Goal: Task Accomplishment & Management: Manage account settings

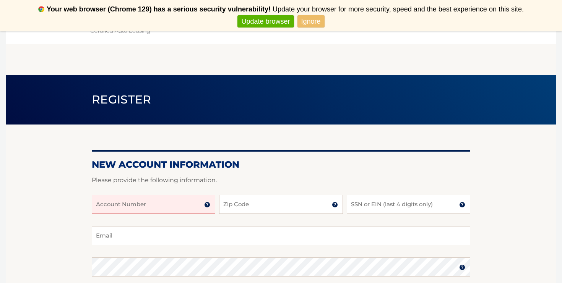
click at [128, 204] on input "Account Number" at bounding box center [154, 204] width 124 height 19
paste input "44456004624"
type input "44456004624"
click at [254, 205] on input "Zip Code" at bounding box center [281, 204] width 124 height 19
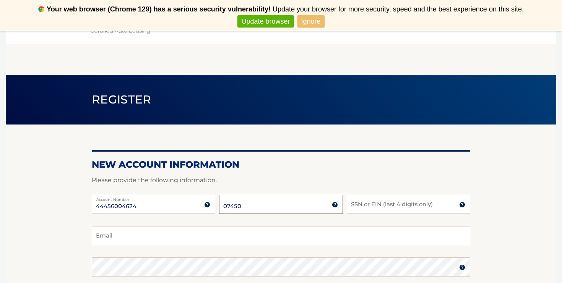
type input "07450"
click at [379, 208] on input "SSN or EIN (last 4 digits only)" at bounding box center [409, 204] width 124 height 19
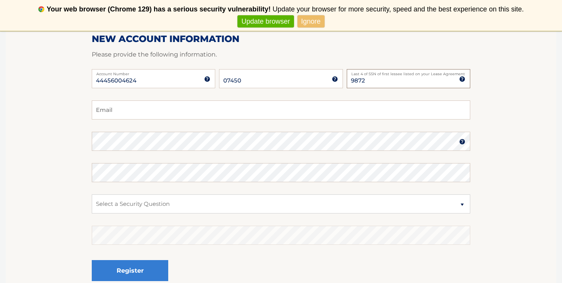
scroll to position [128, 0]
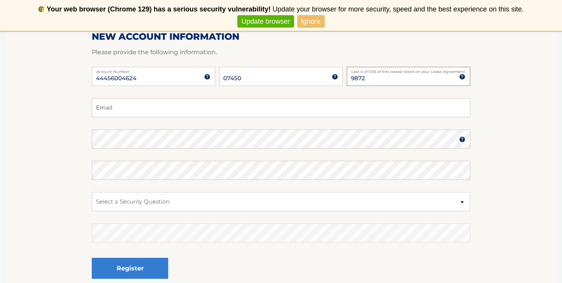
type input "9872"
click at [155, 110] on input "Email" at bounding box center [281, 107] width 379 height 19
type input "andreweder@gmail.com"
click at [40, 147] on section "New Account Information Please provide the following information. 44456004624 A…" at bounding box center [281, 146] width 551 height 299
click at [309, 26] on link "Ignore" at bounding box center [311, 21] width 27 height 13
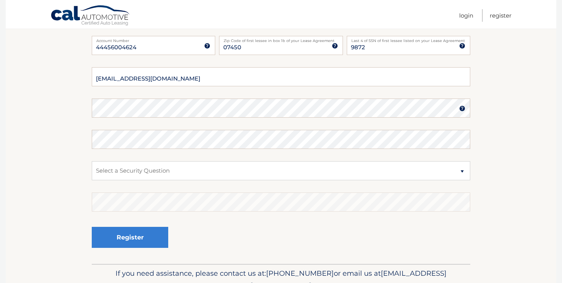
click at [92, 118] on div at bounding box center [92, 118] width 0 height 0
click at [161, 176] on select "Select a Security Question What was the name of your elementary school? What is…" at bounding box center [281, 170] width 379 height 19
select select "2"
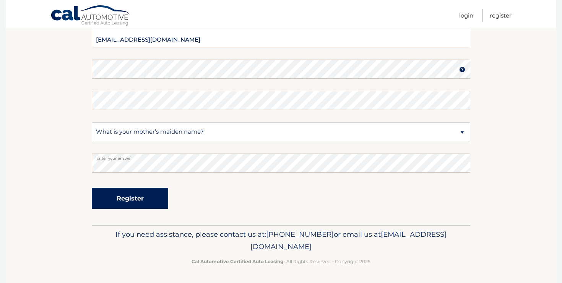
click at [132, 197] on button "Register" at bounding box center [130, 198] width 77 height 21
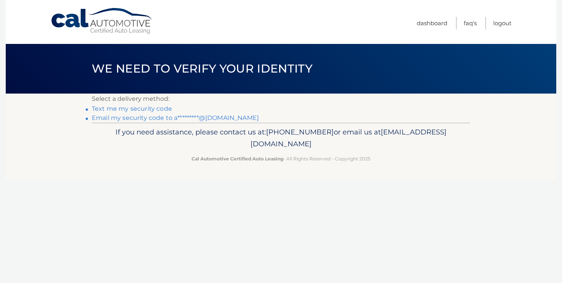
click at [135, 108] on link "Text me my security code" at bounding box center [132, 108] width 80 height 7
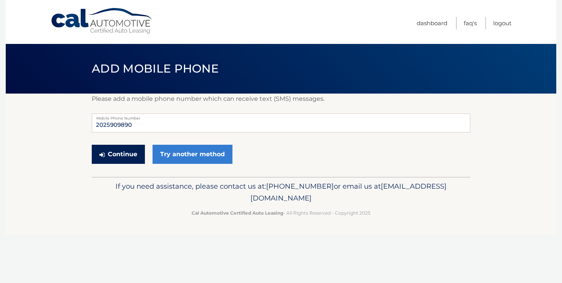
click at [120, 153] on button "Continue" at bounding box center [118, 154] width 53 height 19
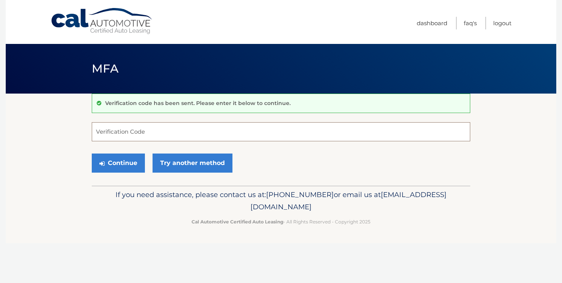
click at [116, 129] on input "Verification Code" at bounding box center [281, 131] width 379 height 19
type input "966930"
click at [123, 164] on button "Continue" at bounding box center [118, 163] width 53 height 19
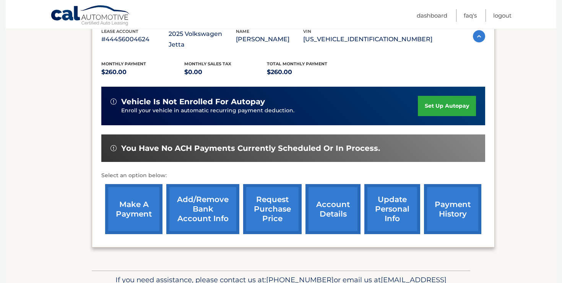
scroll to position [146, 0]
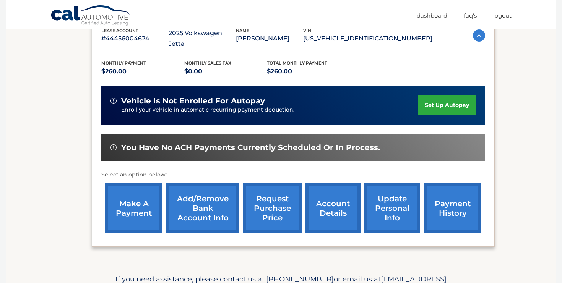
click at [439, 96] on link "set up autopay" at bounding box center [447, 105] width 58 height 20
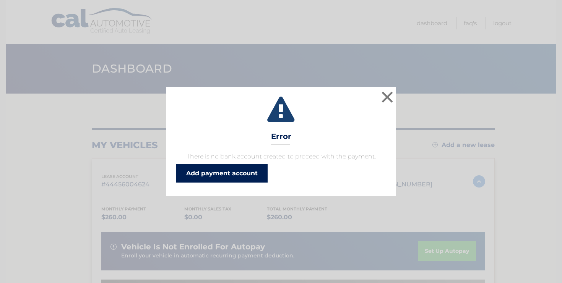
click at [239, 177] on link "Add payment account" at bounding box center [222, 173] width 92 height 18
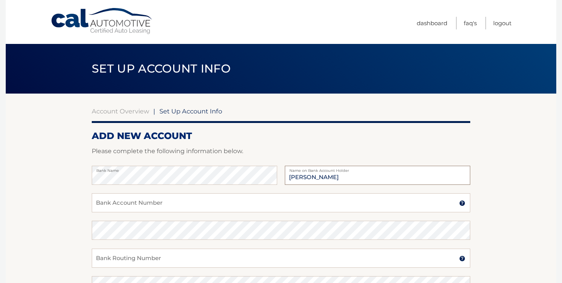
type input "[PERSON_NAME]"
click at [133, 208] on input "Bank Account Number" at bounding box center [281, 203] width 379 height 19
paste input "001924984638"
type input "001924984638"
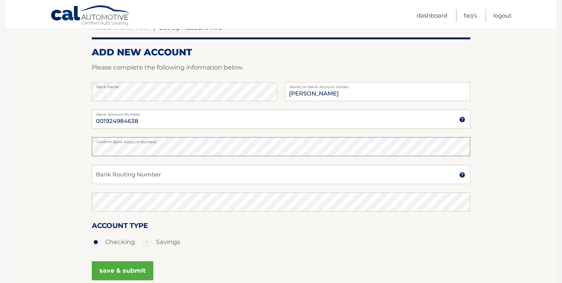
scroll to position [84, 0]
click at [154, 177] on input "Bank Routing Number" at bounding box center [281, 174] width 379 height 19
paste input "054001204"
type input "054001204"
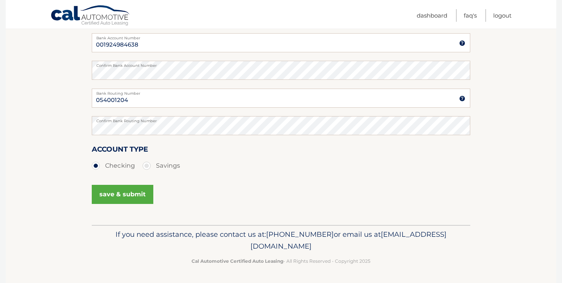
click at [127, 191] on button "save & submit" at bounding box center [123, 194] width 62 height 19
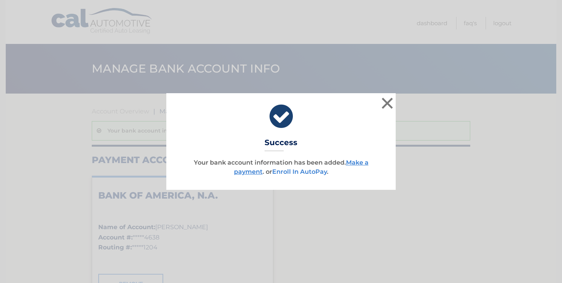
click at [294, 171] on link "Enroll In AutoPay" at bounding box center [299, 171] width 55 height 7
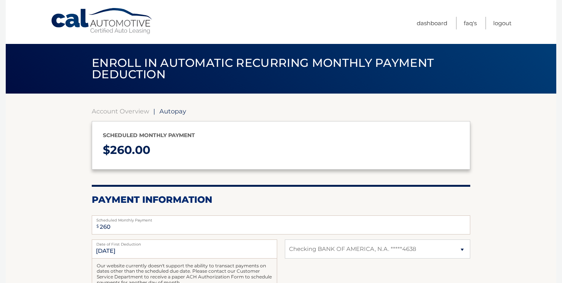
select select "NjgyMjUxMWMtNmY1MC00YTg4LWI5OWMtOTdmNDY3M2RjMjBj"
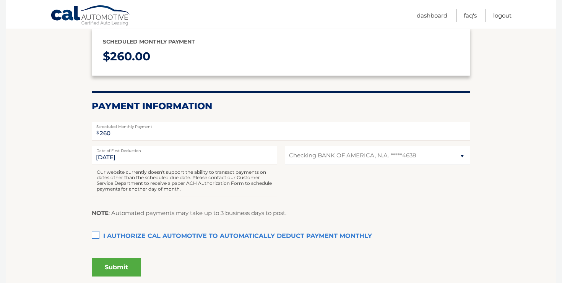
scroll to position [94, 0]
click at [177, 154] on input "[DATE]" at bounding box center [185, 155] width 186 height 19
click at [126, 150] on label "Date of First Deduction" at bounding box center [185, 149] width 186 height 6
click at [126, 150] on input "[DATE]" at bounding box center [185, 155] width 186 height 19
click at [122, 161] on input "[DATE]" at bounding box center [185, 155] width 186 height 19
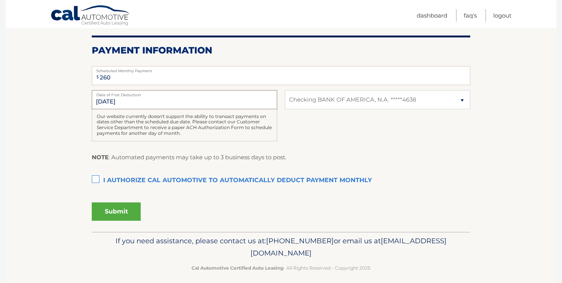
scroll to position [152, 0]
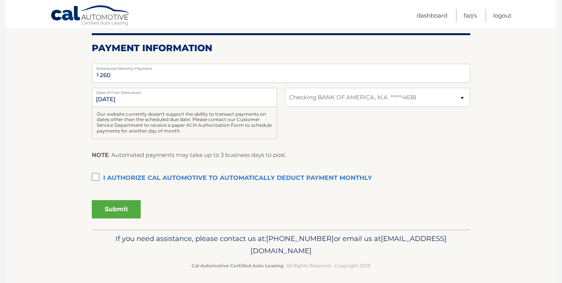
click at [98, 181] on label "I authorize cal automotive to automatically deduct payment monthly This checkbo…" at bounding box center [281, 178] width 379 height 15
click at [0, 0] on input "I authorize cal automotive to automatically deduct payment monthly This checkbo…" at bounding box center [0, 0] width 0 height 0
click at [123, 205] on button "Submit" at bounding box center [116, 209] width 49 height 18
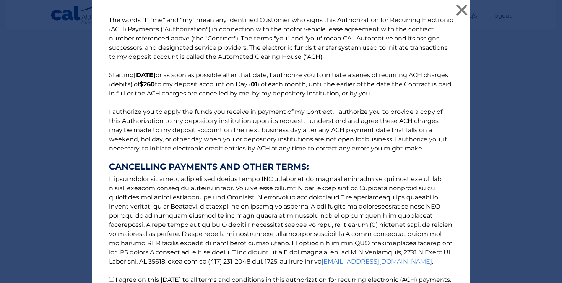
scroll to position [78, 0]
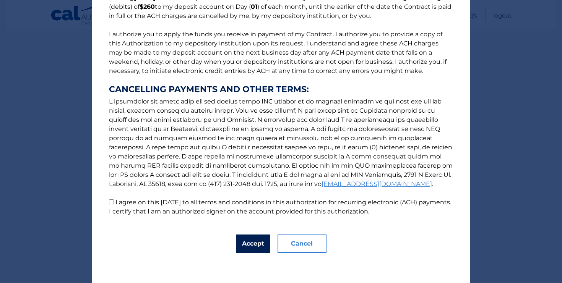
click at [251, 245] on button "Accept" at bounding box center [253, 244] width 34 height 18
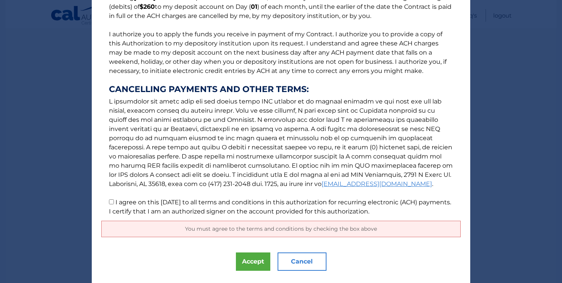
click at [112, 204] on input "I agree on this 08/30/2025 to all terms and conditions in this authorization fo…" at bounding box center [111, 202] width 5 height 5
checkbox input "true"
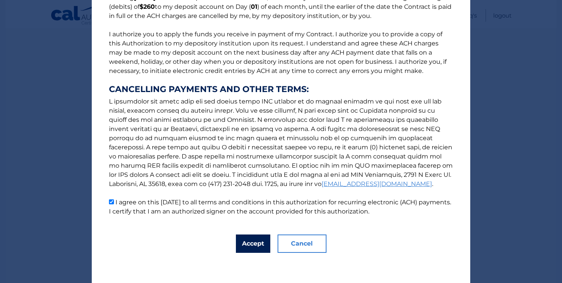
click at [259, 246] on button "Accept" at bounding box center [253, 244] width 34 height 18
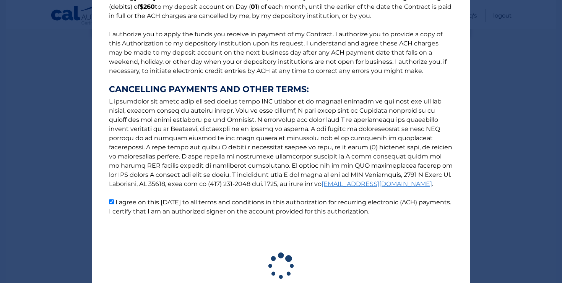
scroll to position [135, 0]
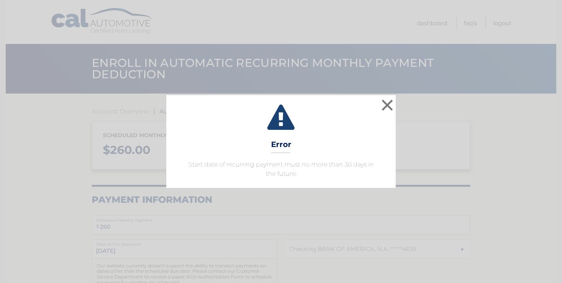
select select "NjgyMjUxMWMtNmY1MC00YTg4LWI5OWMtOTdmNDY3M2RjMjBj"
click at [388, 104] on button "×" at bounding box center [387, 105] width 15 height 15
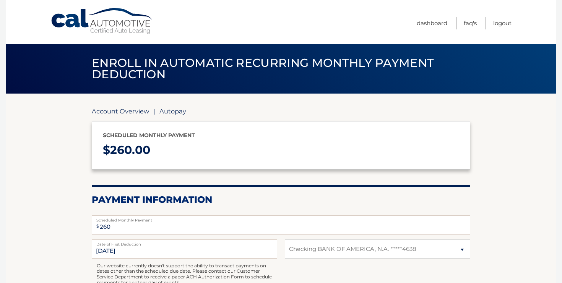
click at [120, 114] on link "Account Overview" at bounding box center [120, 111] width 57 height 8
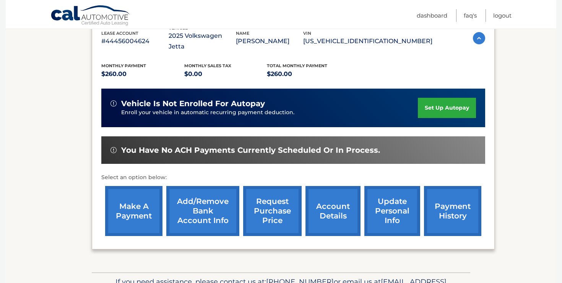
scroll to position [145, 0]
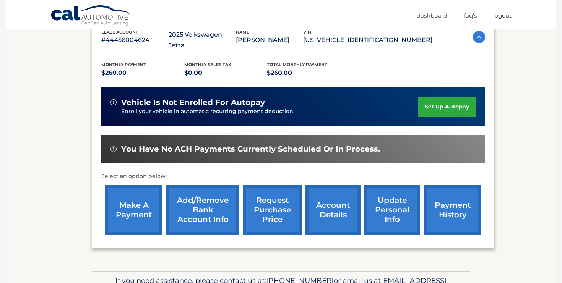
click at [145, 195] on link "make a payment" at bounding box center [133, 210] width 57 height 50
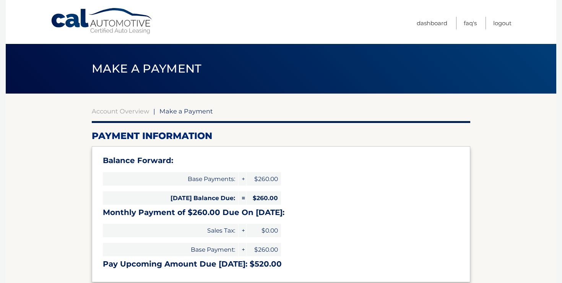
select select "NjgyMjUxMWMtNmY1MC00YTg4LWI5OWMtOTdmNDY3M2RjMjBj"
click at [123, 110] on link "Account Overview" at bounding box center [120, 111] width 57 height 8
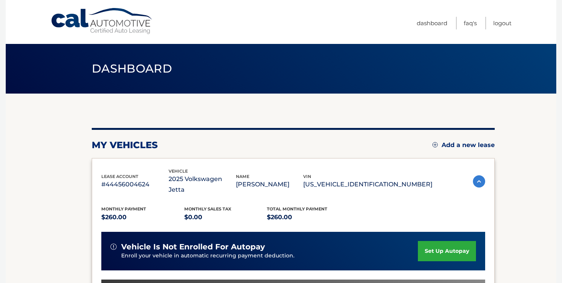
click at [480, 176] on img at bounding box center [479, 182] width 12 height 12
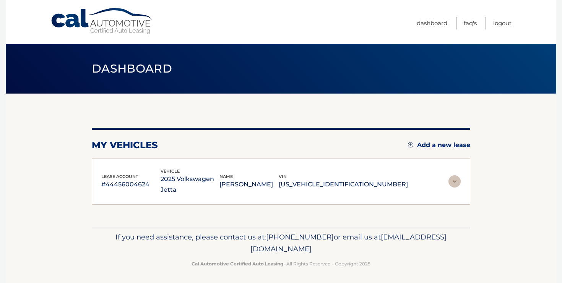
click at [456, 176] on img at bounding box center [455, 182] width 12 height 12
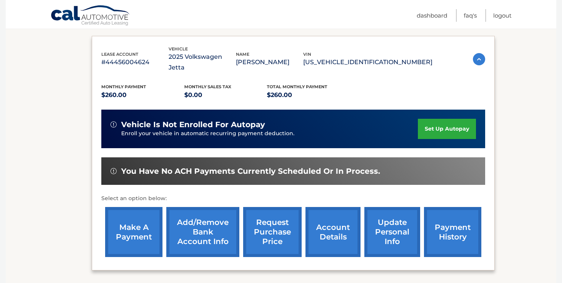
scroll to position [124, 0]
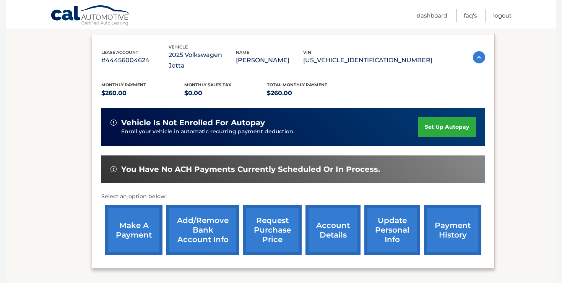
click at [327, 215] on link "account details" at bounding box center [333, 230] width 55 height 50
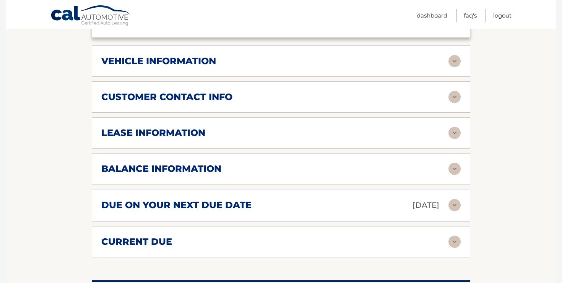
scroll to position [367, 0]
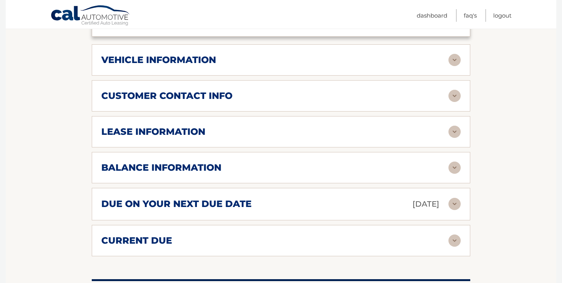
click at [454, 162] on img at bounding box center [455, 168] width 12 height 12
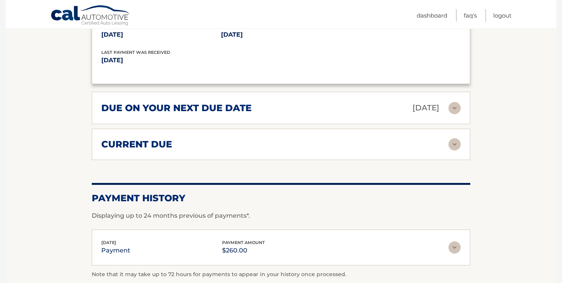
scroll to position [553, 0]
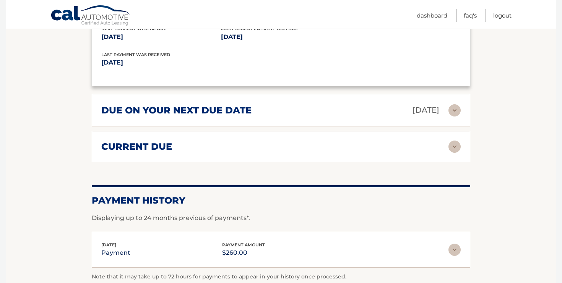
click at [463, 138] on div "current due Late Charges $0.00 Miscelleneous Charges* $0.00 Sales Tax $0.00 pay…" at bounding box center [281, 146] width 379 height 31
click at [457, 141] on img at bounding box center [455, 147] width 12 height 12
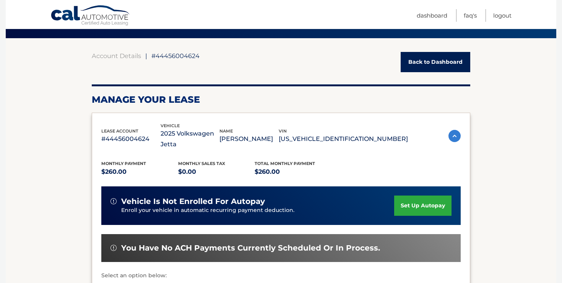
scroll to position [93, 0]
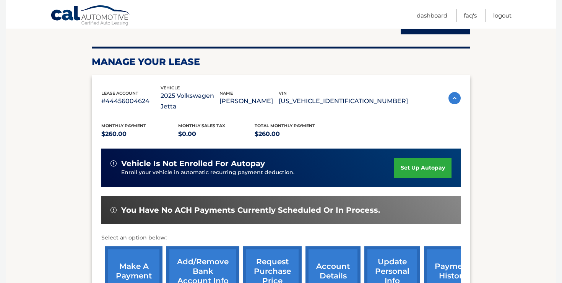
click at [416, 161] on link "set up autopay" at bounding box center [422, 168] width 57 height 20
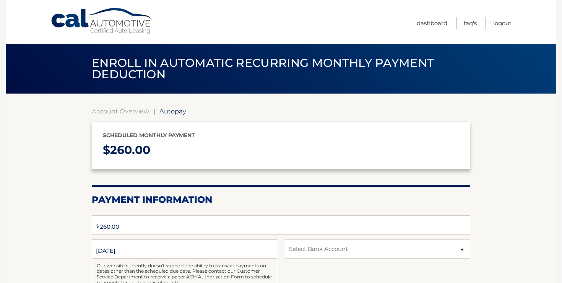
type input "260"
select select "NjgyMjUxMWMtNmY1MC00YTg4LWI5OWMtOTdmNDY3M2RjMjBj"
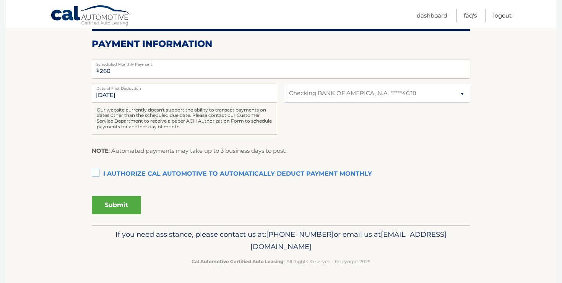
scroll to position [155, 0]
click at [96, 172] on label "I authorize cal automotive to automatically deduct payment monthly This checkbo…" at bounding box center [281, 175] width 379 height 15
click at [0, 0] on input "I authorize cal automotive to automatically deduct payment monthly This checkbo…" at bounding box center [0, 0] width 0 height 0
click at [122, 210] on button "Submit" at bounding box center [116, 206] width 49 height 18
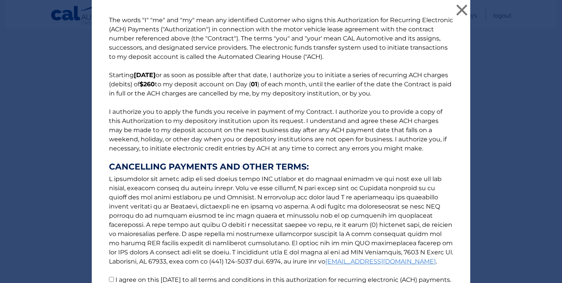
scroll to position [78, 0]
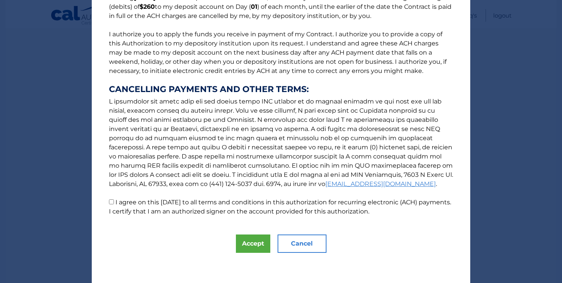
click at [112, 204] on input "I agree on this [DATE] to all terms and conditions in this authorization for re…" at bounding box center [111, 202] width 5 height 5
checkbox input "true"
click at [253, 244] on button "Accept" at bounding box center [253, 244] width 34 height 18
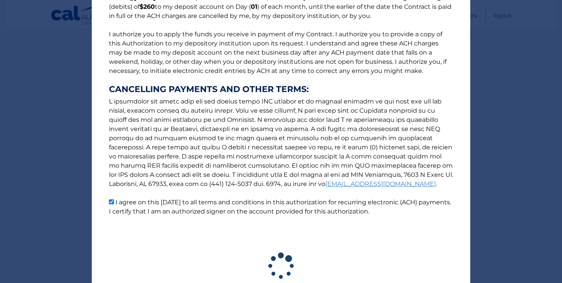
scroll to position [135, 0]
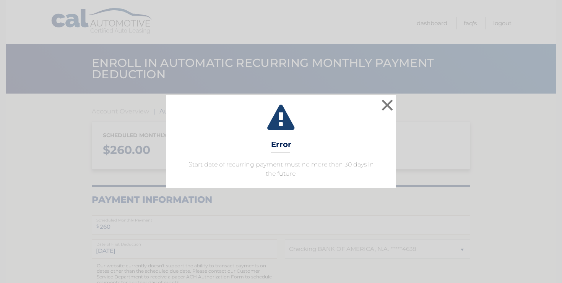
select select "NjgyMjUxMWMtNmY1MC00YTg4LWI5OWMtOTdmNDY3M2RjMjBj"
click at [385, 103] on button "×" at bounding box center [387, 105] width 15 height 15
